Goal: Ask a question

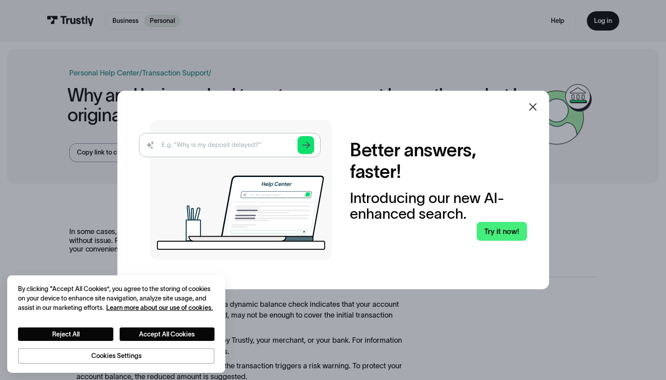
click at [531, 107] on icon at bounding box center [532, 107] width 11 height 11
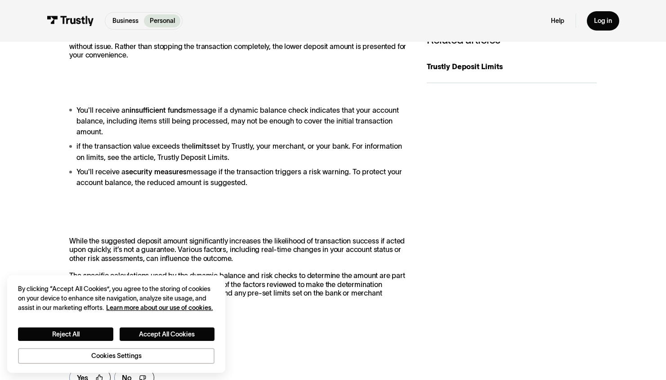
scroll to position [109, 0]
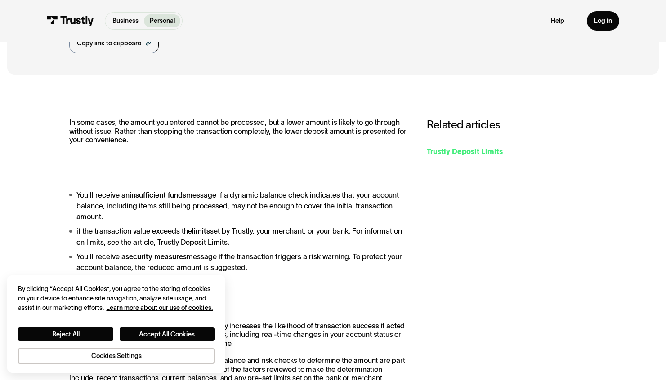
click at [477, 153] on div "Trustly Deposit Limits" at bounding box center [511, 151] width 169 height 11
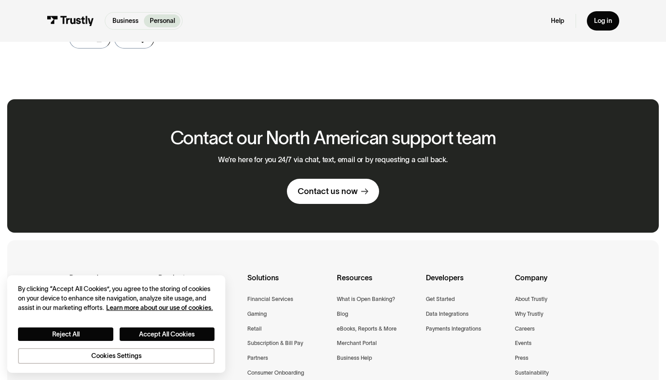
scroll to position [383, 0]
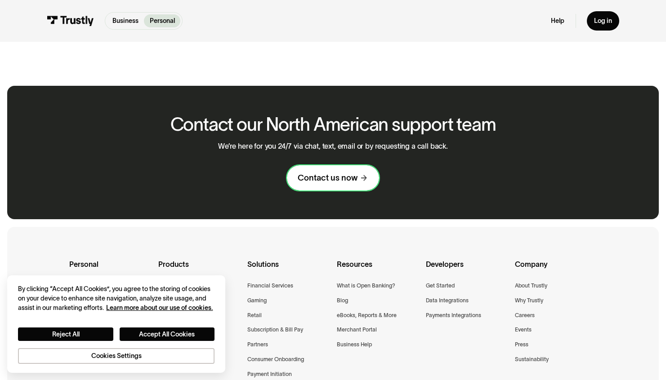
click at [343, 172] on link "Contact us now" at bounding box center [333, 177] width 93 height 25
